Goal: Communication & Community: Ask a question

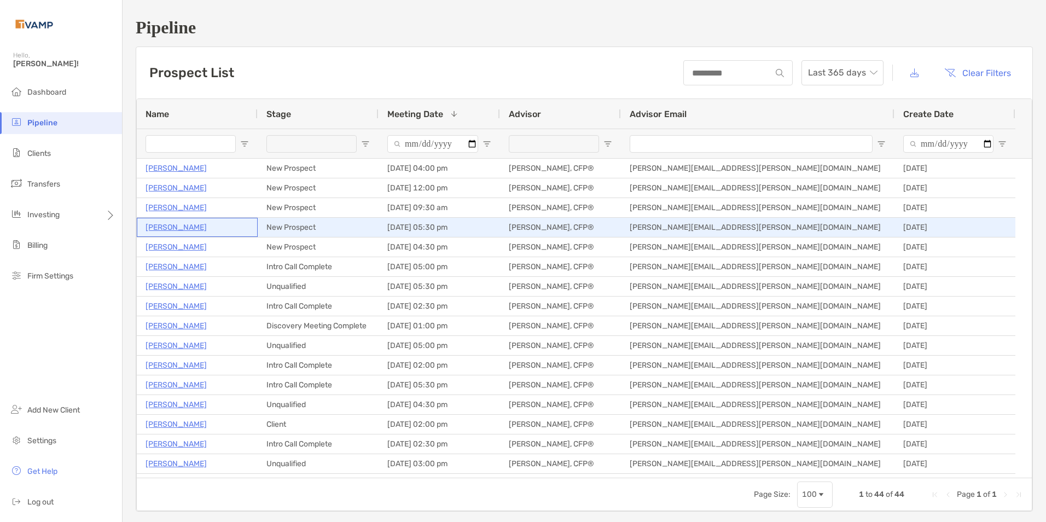
click at [177, 224] on p "[PERSON_NAME]" at bounding box center [176, 227] width 61 height 14
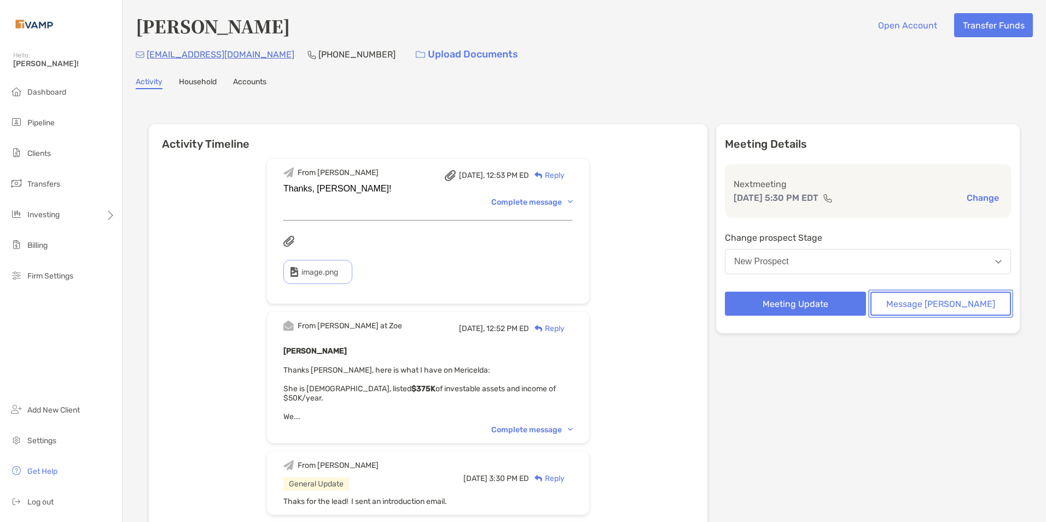
click at [957, 306] on button "Message Zoe" at bounding box center [940, 304] width 141 height 24
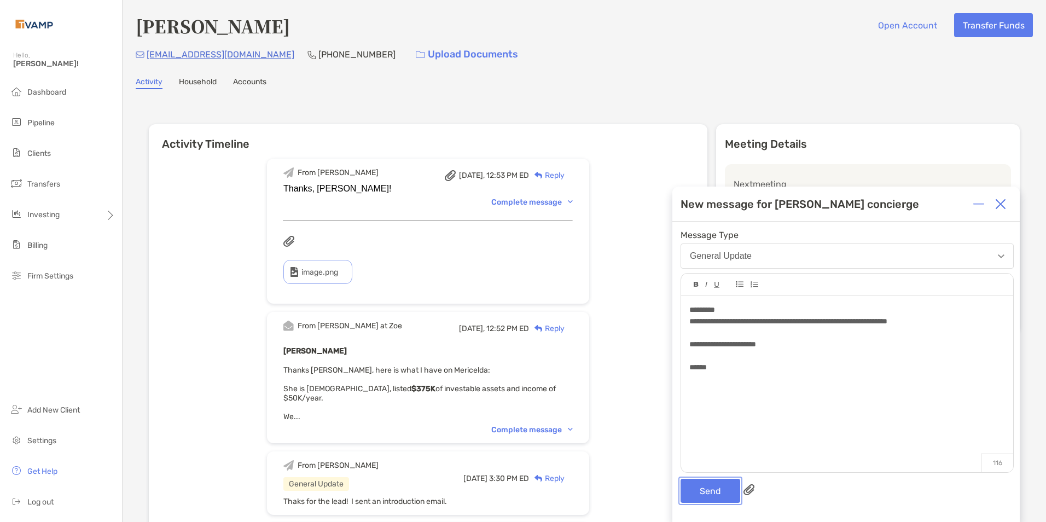
click at [688, 484] on button "Send" at bounding box center [711, 491] width 60 height 24
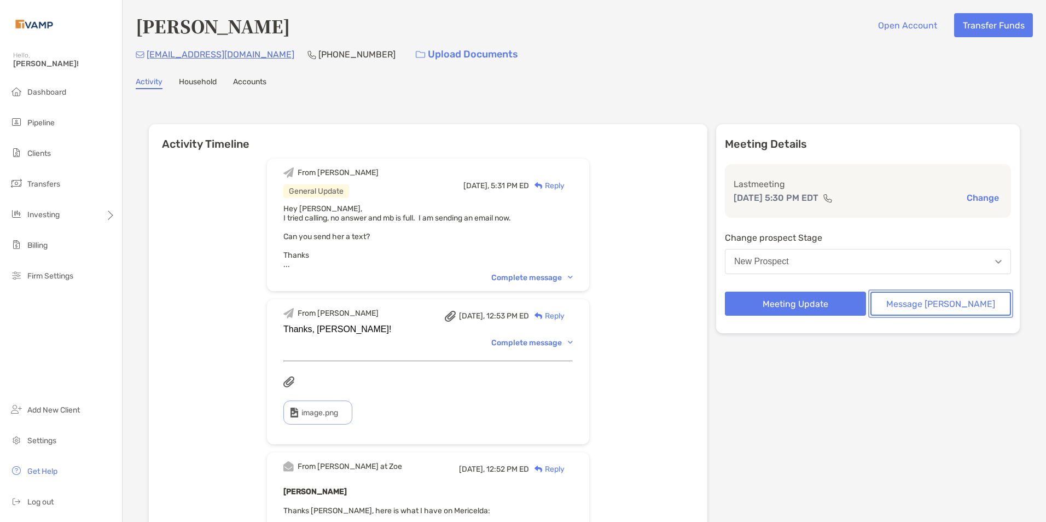
click at [912, 310] on button "Message Zoe" at bounding box center [940, 304] width 141 height 24
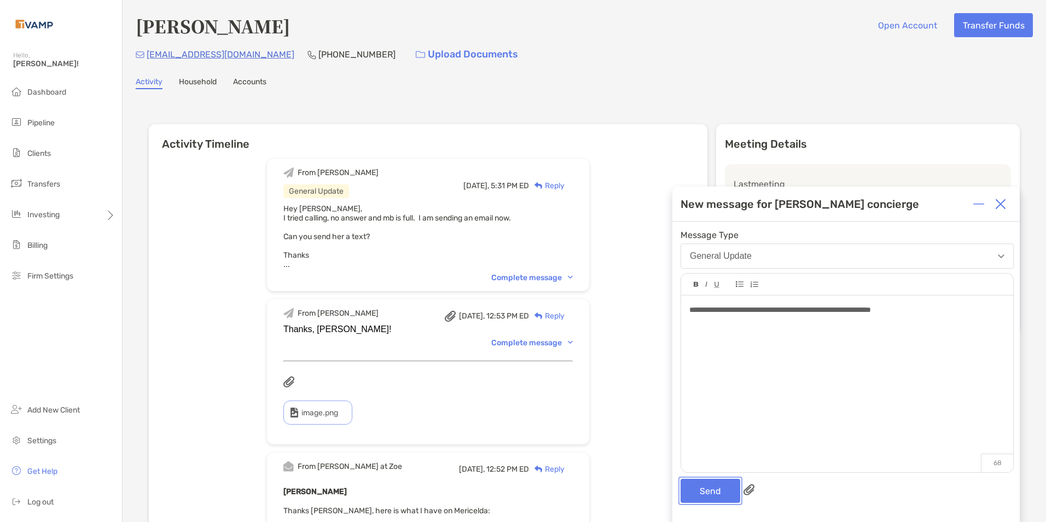
click at [713, 490] on button "Send" at bounding box center [711, 491] width 60 height 24
